Goal: Task Accomplishment & Management: Manage account settings

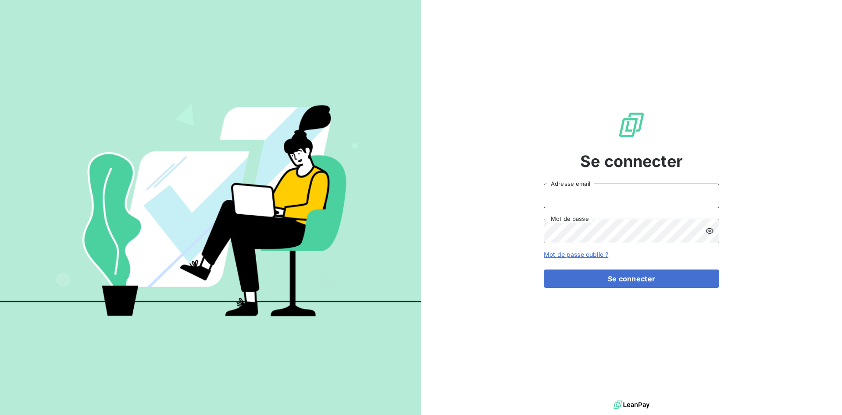
click at [648, 197] on input "Adresse email" at bounding box center [631, 196] width 175 height 25
type input "[EMAIL_ADDRESS][DOMAIN_NAME]"
click at [623, 290] on div "Se connecter [EMAIL_ADDRESS][DOMAIN_NAME] Adresse email Mot de passe Mot de pas…" at bounding box center [631, 199] width 175 height 398
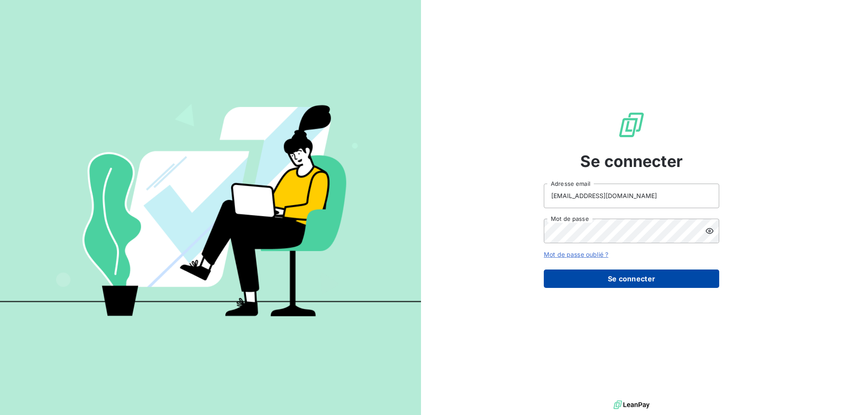
click at [622, 286] on button "Se connecter" at bounding box center [631, 279] width 175 height 18
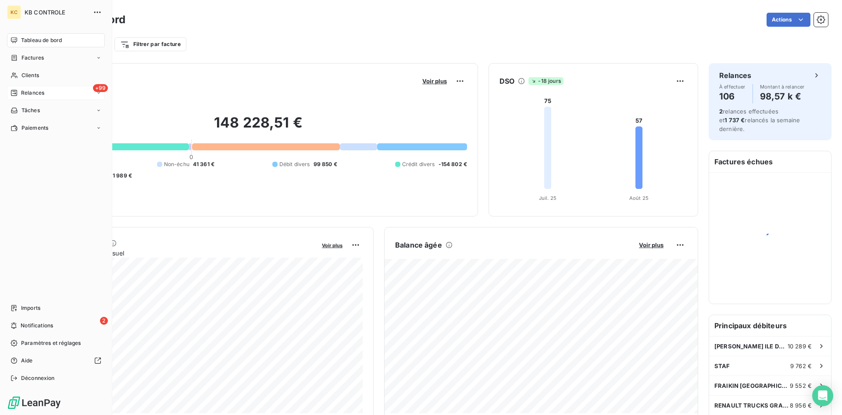
click at [19, 91] on div "Relances" at bounding box center [28, 93] width 34 height 8
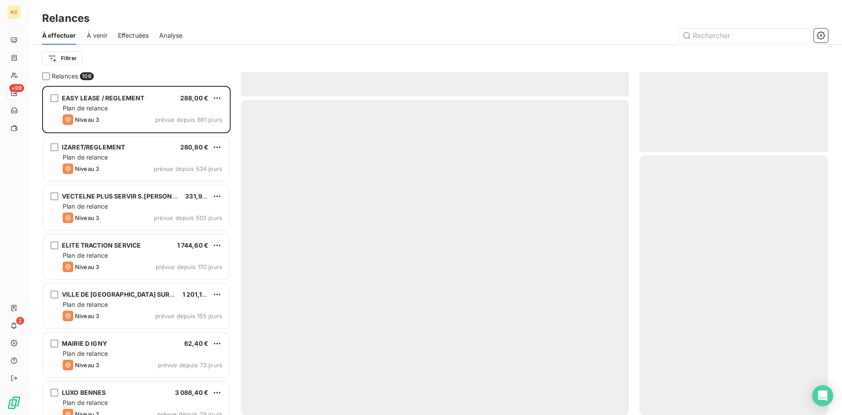
scroll to position [329, 188]
